Goal: Task Accomplishment & Management: Complete application form

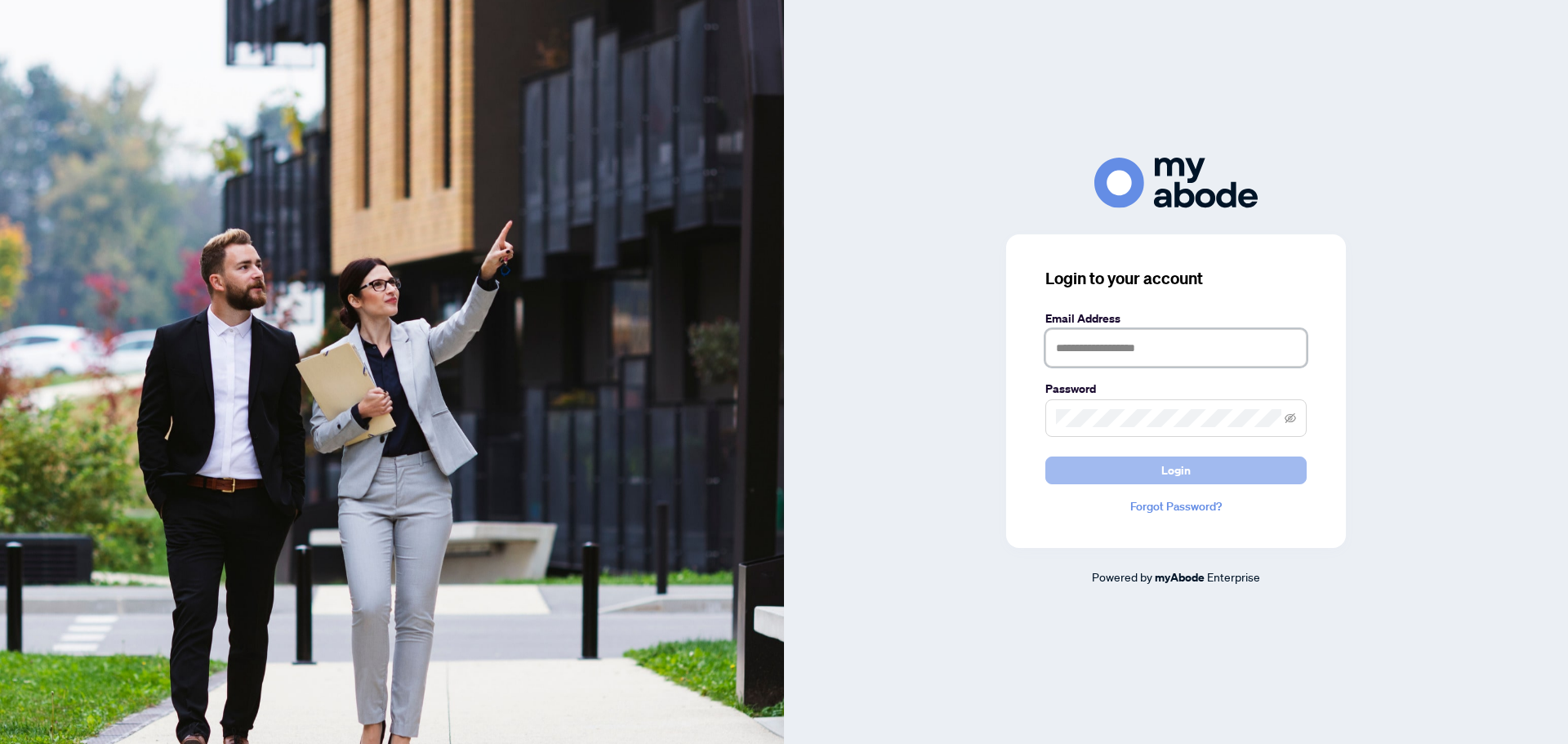
type input "**********"
click at [1185, 468] on span "Login" at bounding box center [1176, 470] width 30 height 26
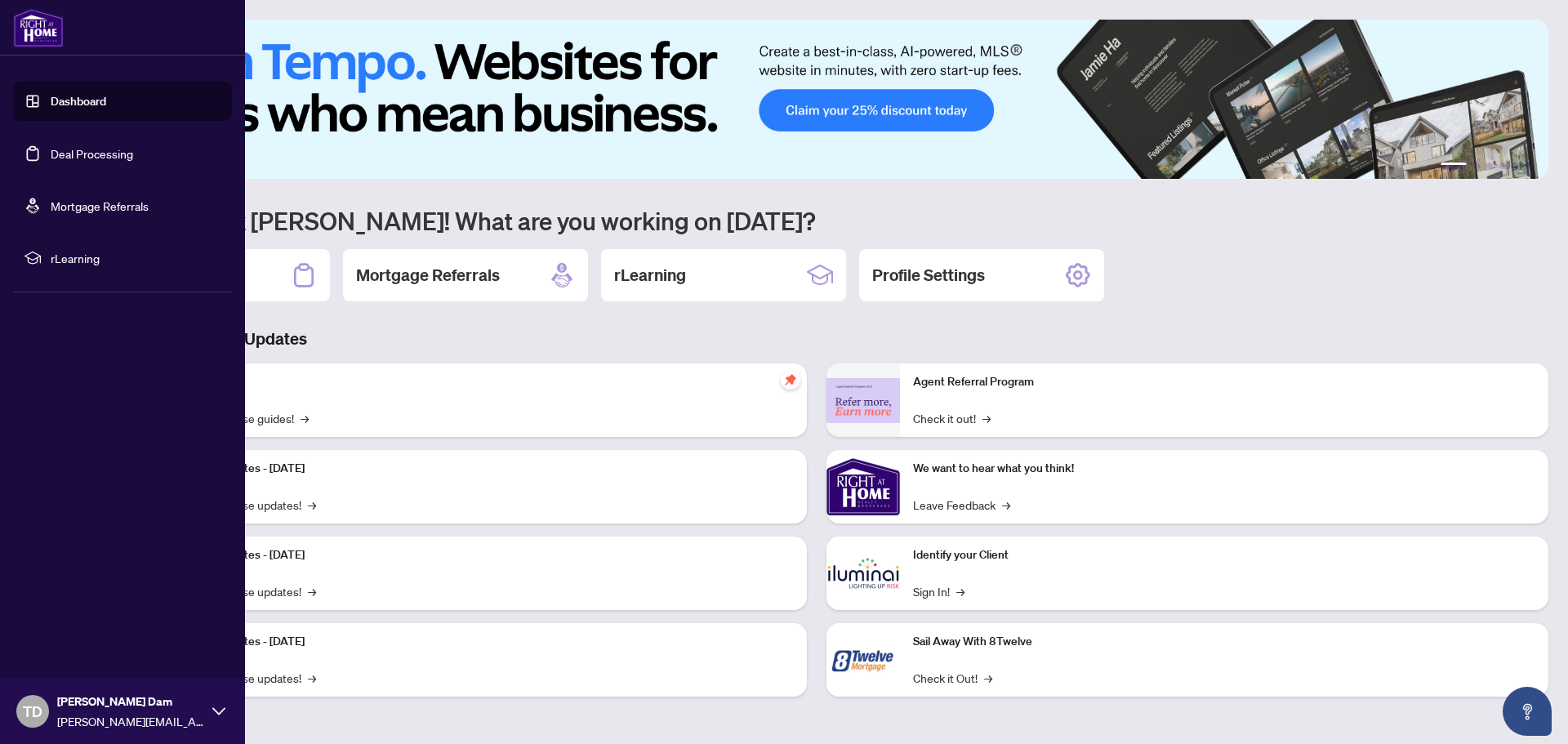
click at [56, 152] on link "Deal Processing" at bounding box center [92, 153] width 83 height 15
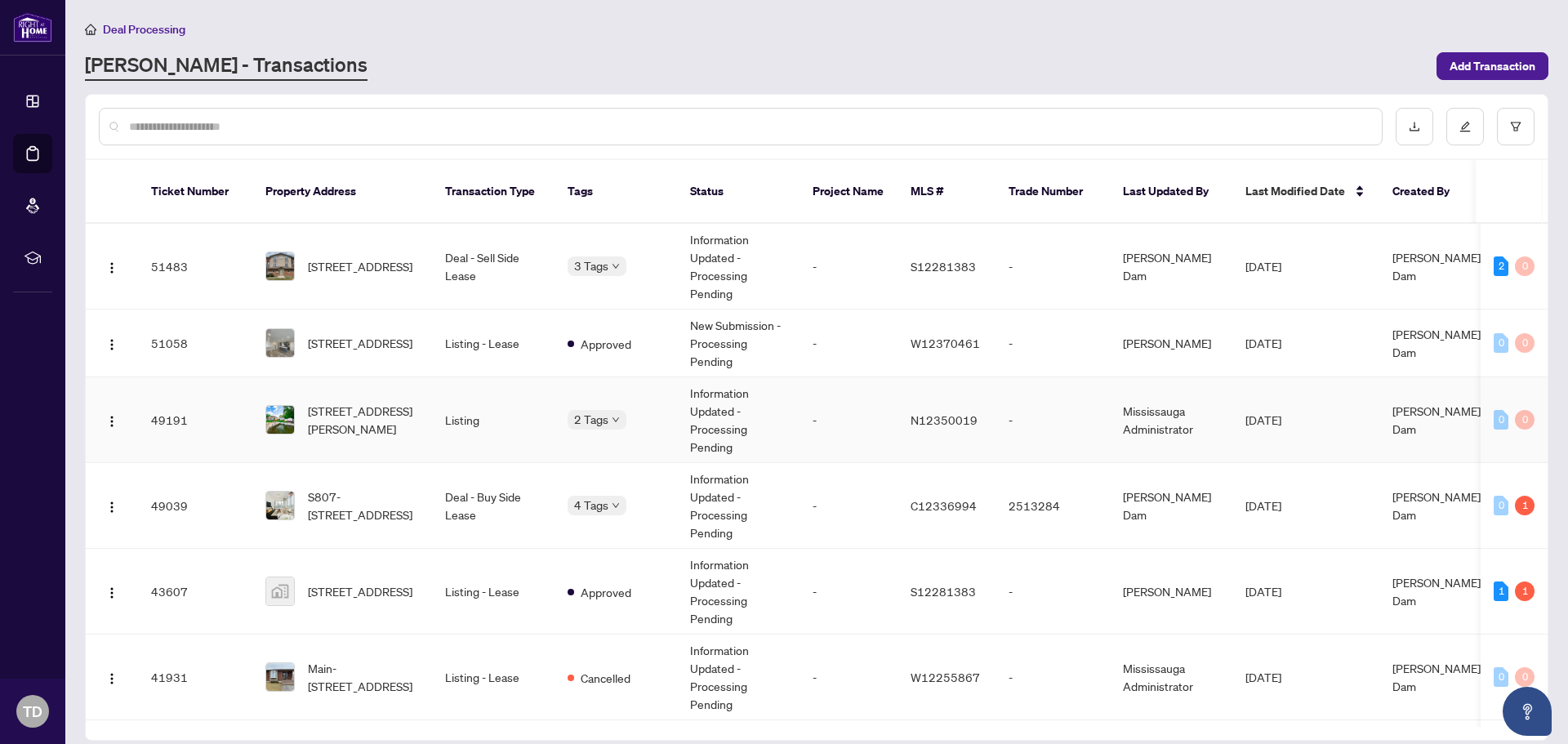
click at [712, 401] on td "Information Updated - Processing Pending" at bounding box center [737, 420] width 122 height 86
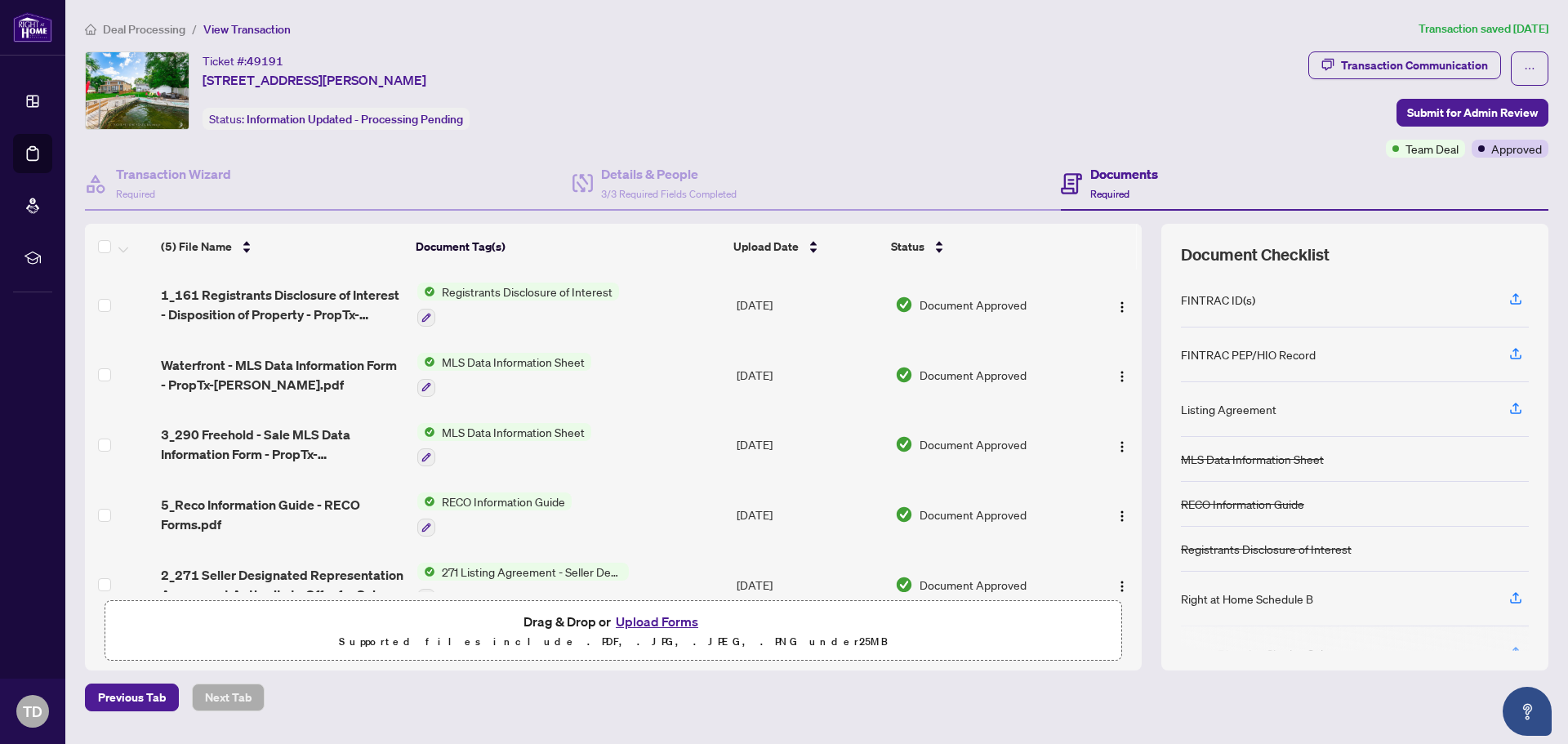
click at [677, 622] on button "Upload Forms" at bounding box center [657, 621] width 93 height 21
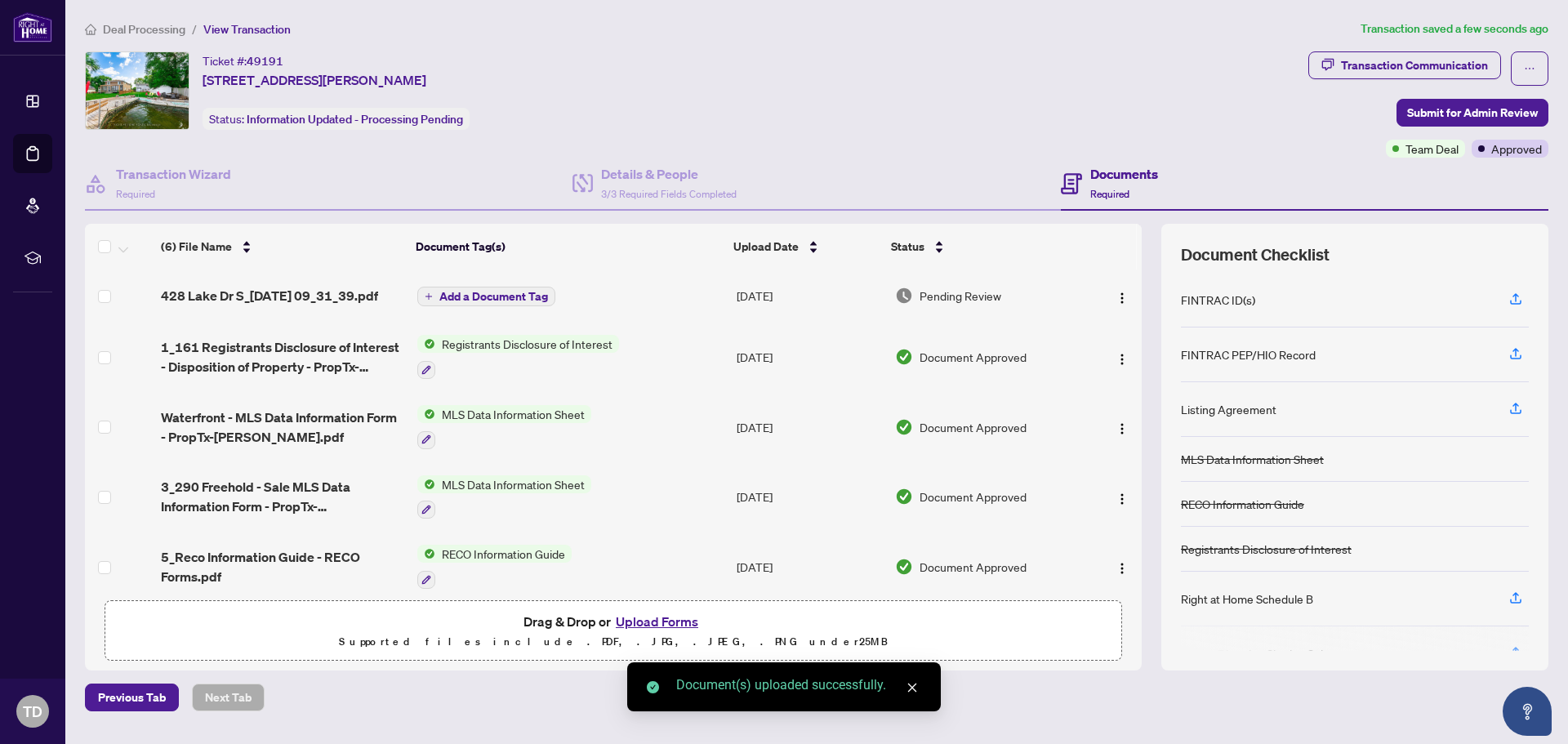
click at [526, 301] on span "Add a Document Tag" at bounding box center [493, 295] width 108 height 11
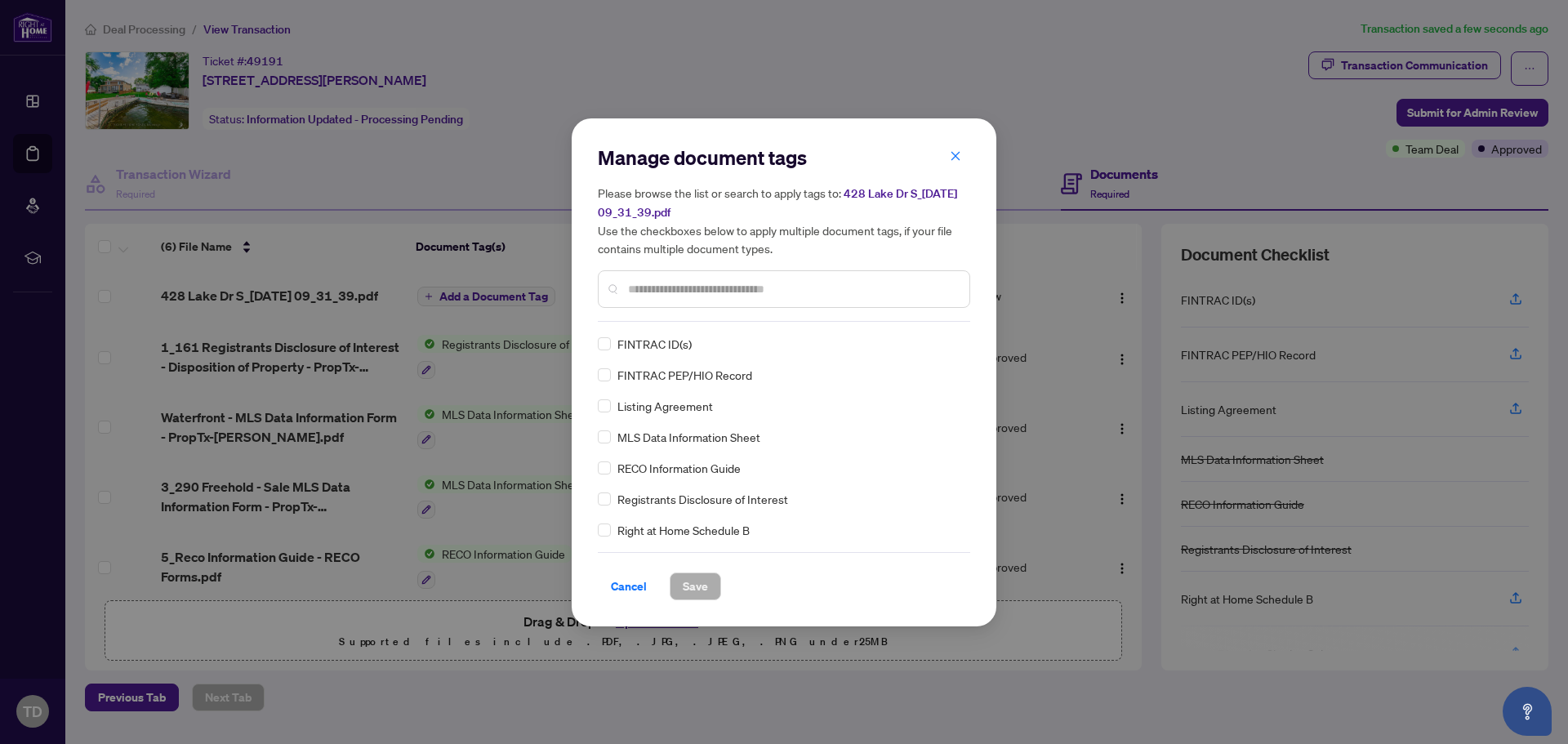
click at [736, 295] on input "text" at bounding box center [792, 288] width 328 height 18
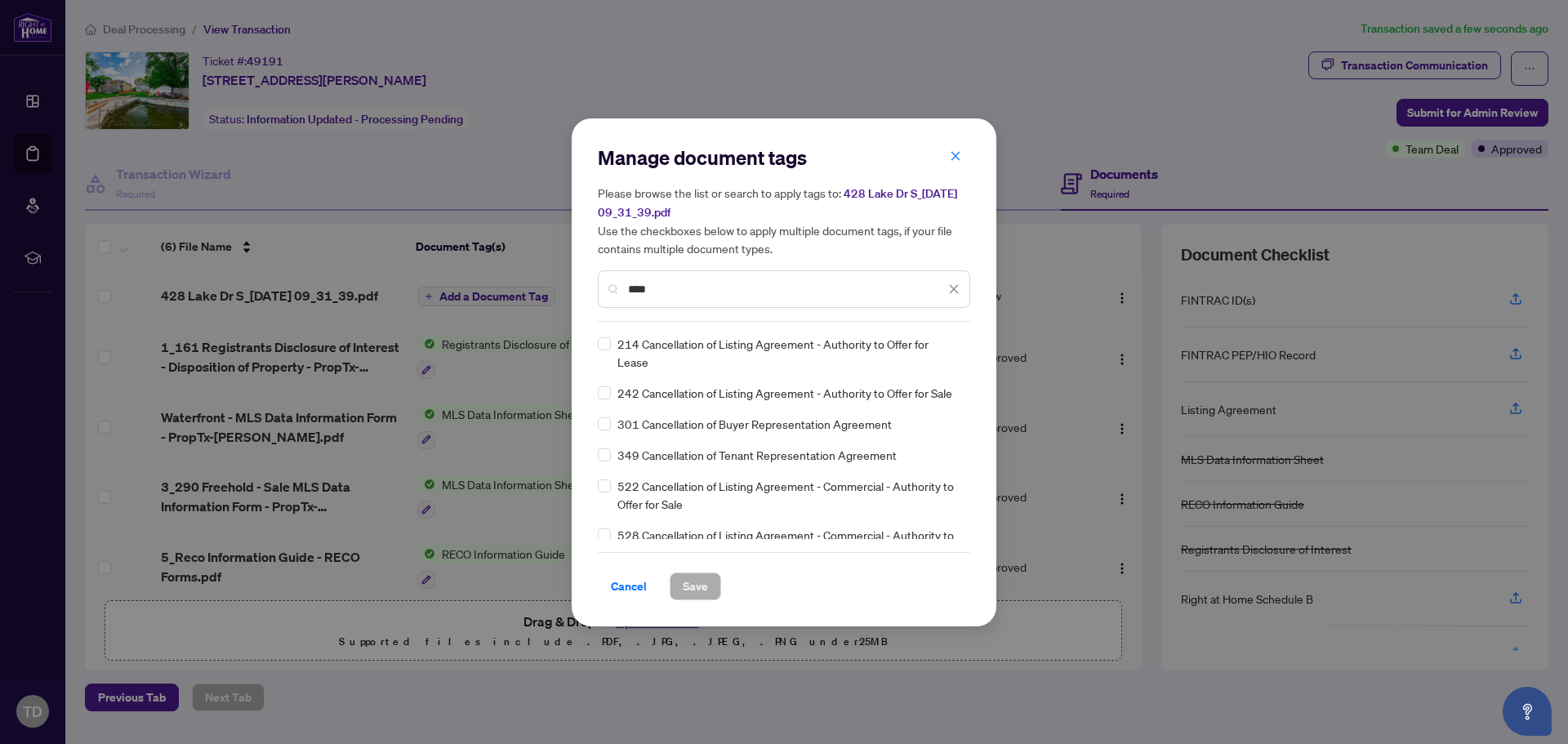
type input "****"
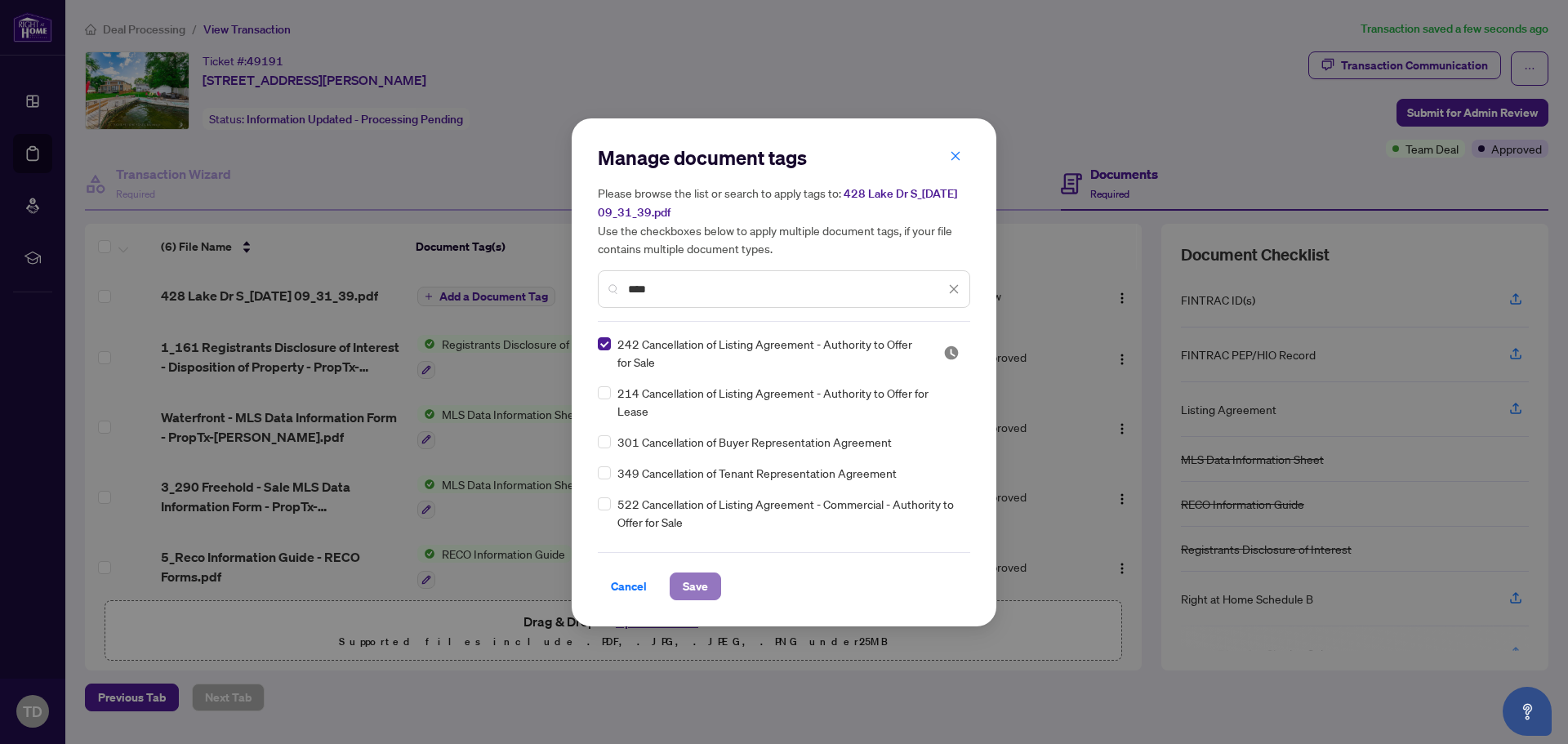
click at [699, 593] on span "Save" at bounding box center [694, 586] width 25 height 26
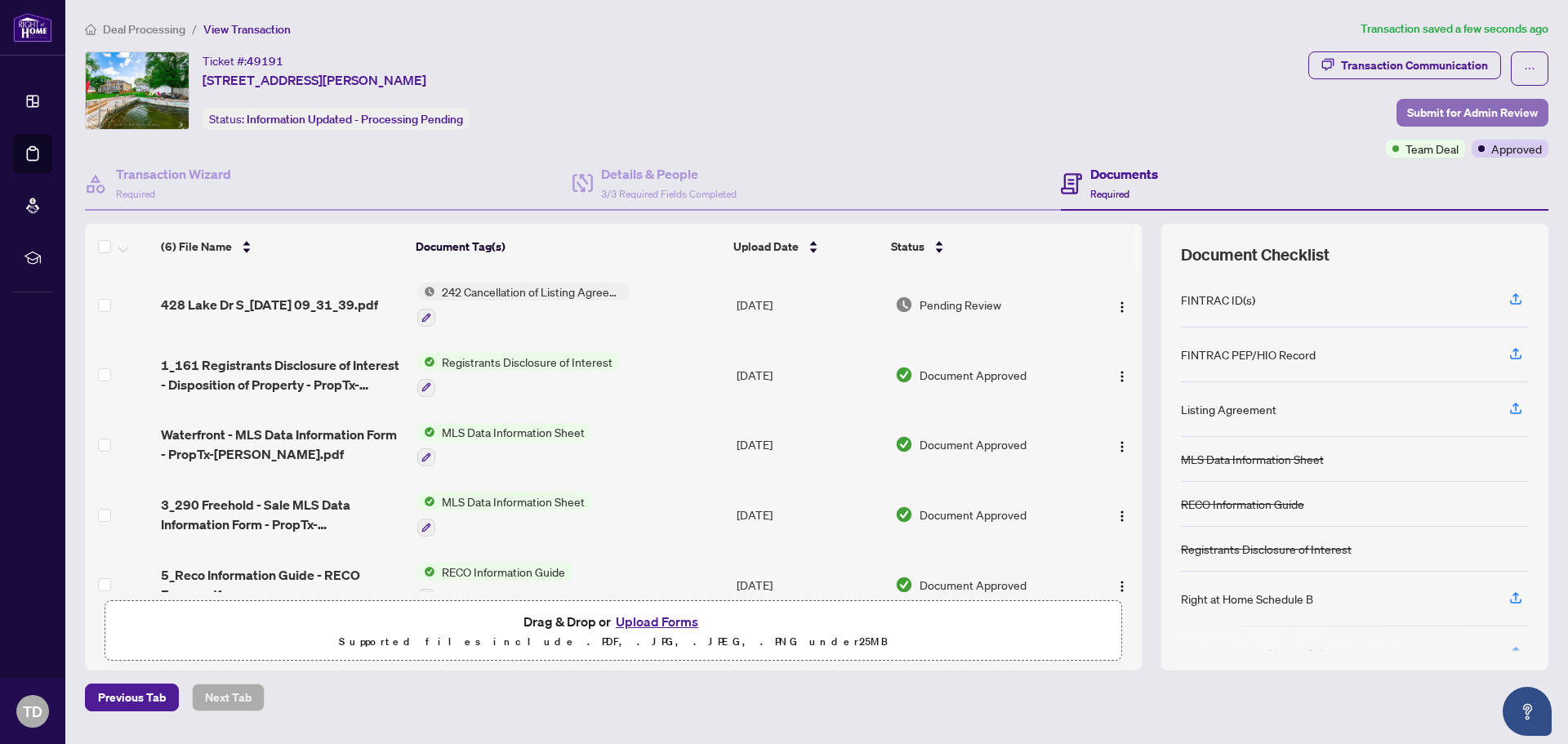
click at [1511, 123] on span "Submit for Admin Review" at bounding box center [1471, 112] width 130 height 26
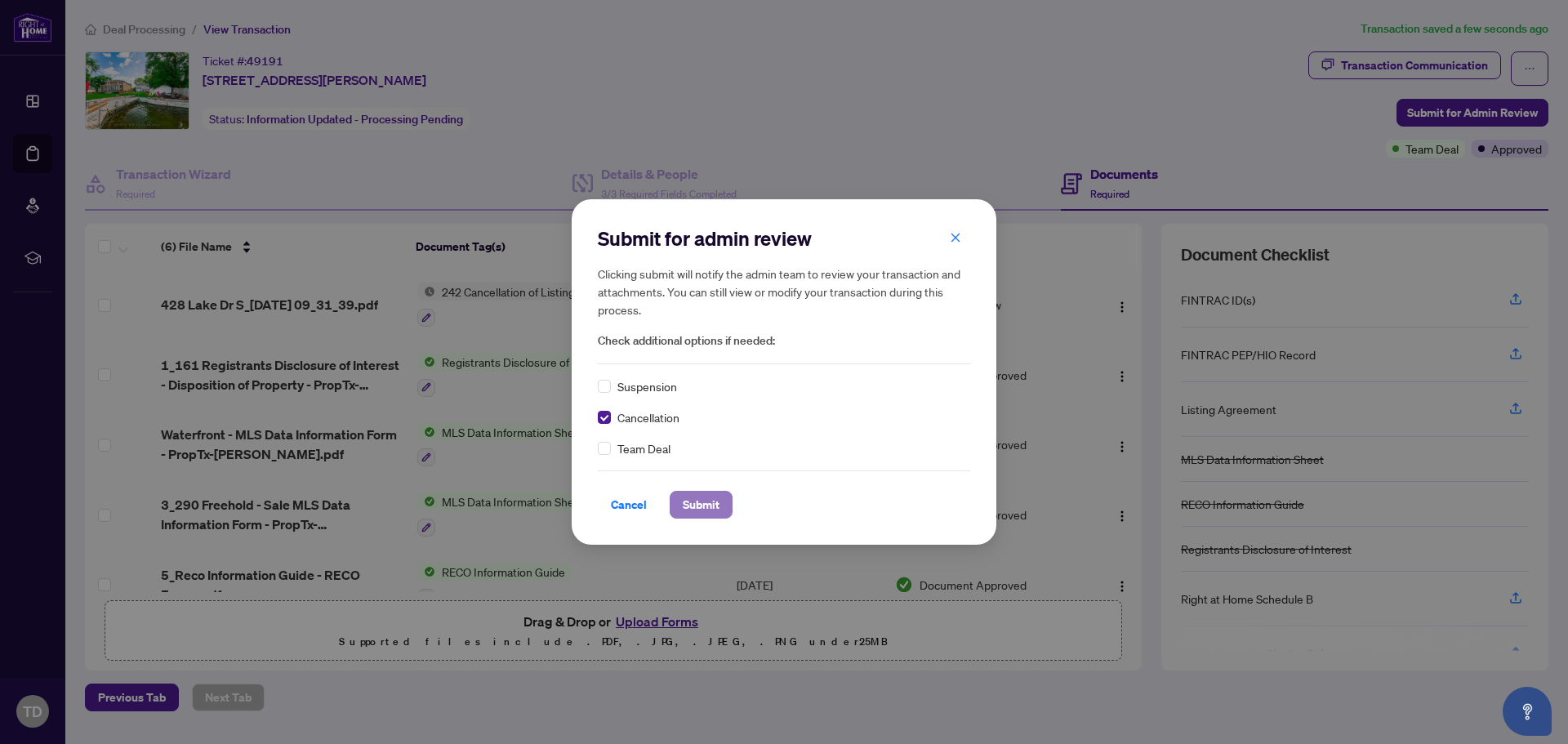
click at [709, 507] on span "Submit" at bounding box center [700, 504] width 37 height 26
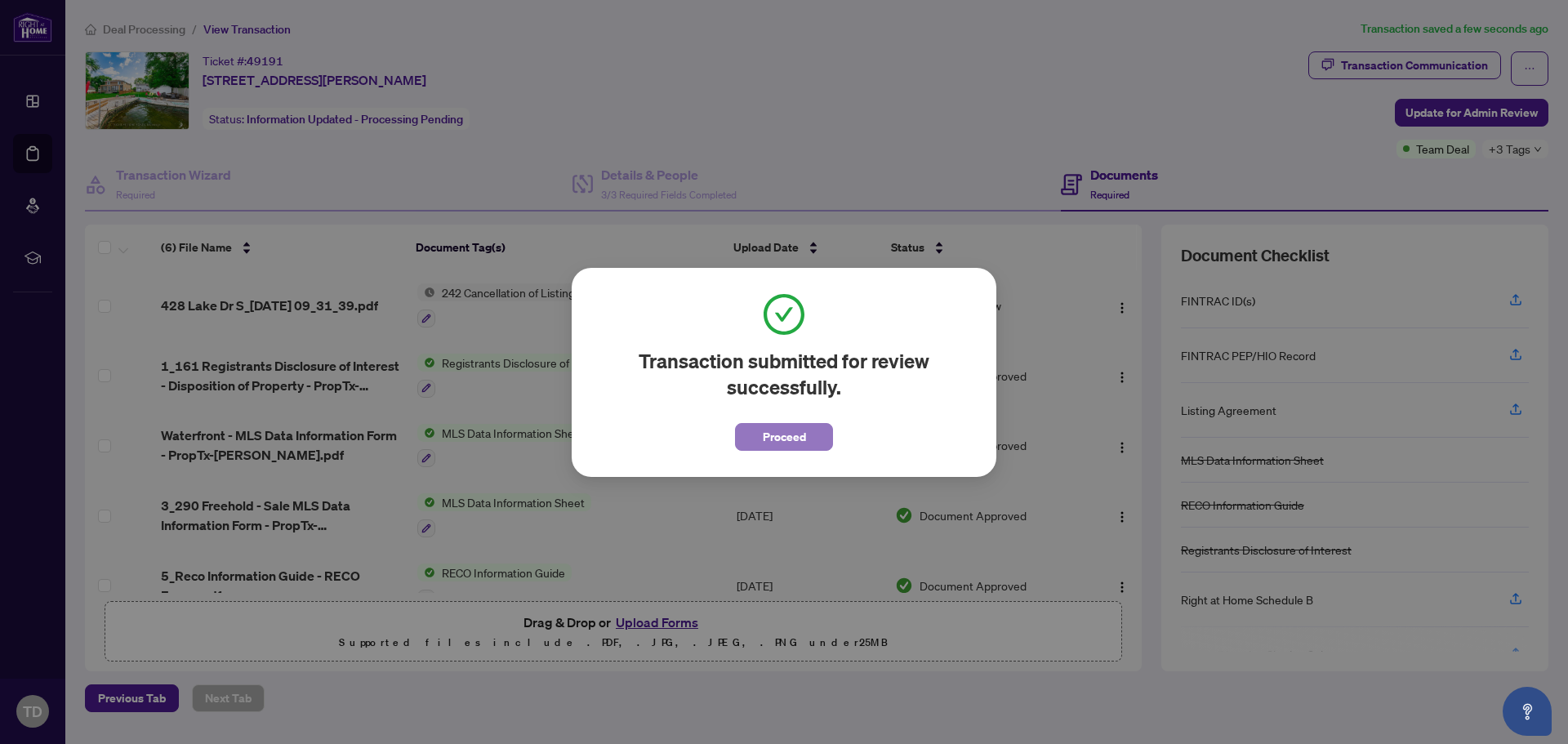
click at [782, 445] on span "Proceed" at bounding box center [784, 437] width 43 height 26
